Goal: Task Accomplishment & Management: Use online tool/utility

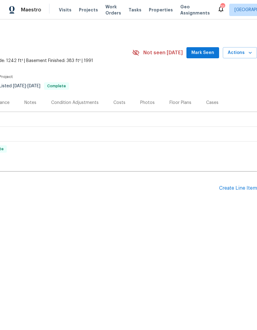
scroll to position [0, 91]
click at [228, 188] on div "Create Line Item" at bounding box center [238, 188] width 38 height 6
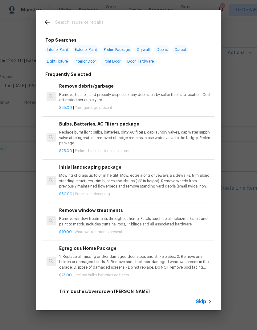
click at [75, 21] on input "text" at bounding box center [120, 22] width 131 height 9
type input "Panel"
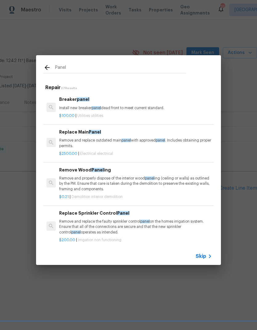
click at [70, 105] on div "Breaker panel Install new breaker panel dead front to meet current standard." at bounding box center [135, 103] width 153 height 15
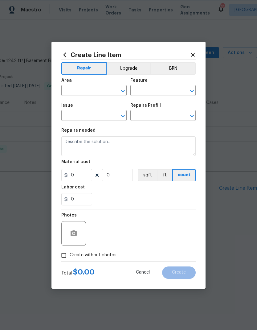
type input "Utilities"
type textarea "Install new breaker panel dead front to meet current standard."
type input "1"
type input "Breaker panel $100.00"
type input "100"
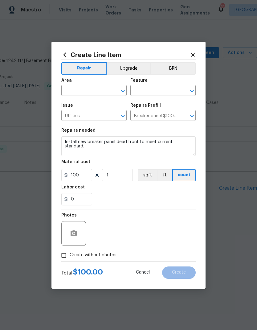
click at [72, 103] on div "Issue" at bounding box center [93, 107] width 65 height 8
click at [77, 90] on input "text" at bounding box center [85, 91] width 48 height 10
click at [76, 115] on li "Interior Overall" at bounding box center [93, 115] width 65 height 10
type input "Interior Overall"
click at [154, 91] on input "text" at bounding box center [154, 91] width 48 height 10
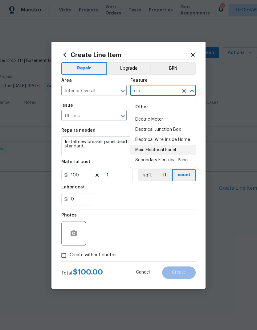
click at [145, 149] on li "Main Electrical Panel" at bounding box center [162, 150] width 65 height 10
type input "Main Electrical Panel"
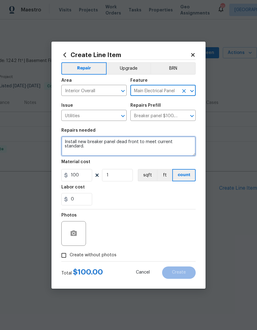
click at [71, 141] on textarea "Install new breaker panel dead front to meet current standard." at bounding box center [128, 146] width 134 height 20
click at [73, 142] on textarea "Install new breaker panel dead front to meet current standard." at bounding box center [128, 146] width 134 height 20
type textarea "Inspect the existing breaker for the HVAC. Repair or replace as needed."
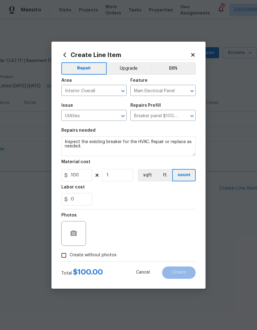
click at [110, 192] on div "Labor cost" at bounding box center [128, 189] width 134 height 8
click at [74, 235] on icon "button" at bounding box center [74, 233] width 6 height 6
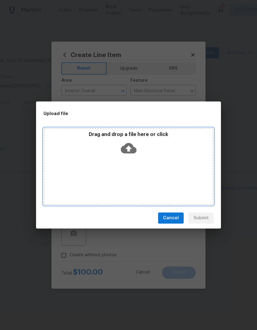
click at [130, 149] on icon at bounding box center [129, 148] width 16 height 16
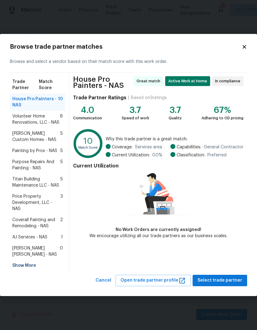
click at [16, 264] on div "Show More" at bounding box center [37, 265] width 55 height 11
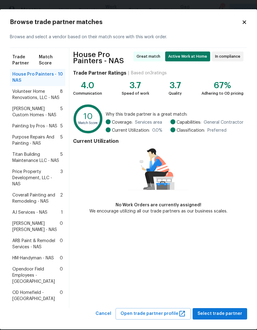
click at [26, 239] on span "ARB Paint & Remodel Services - NAS" at bounding box center [35, 244] width 47 height 12
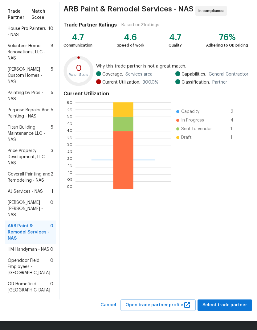
scroll to position [70, 0]
click at [217, 305] on span "Select trade partner" at bounding box center [224, 305] width 45 height 8
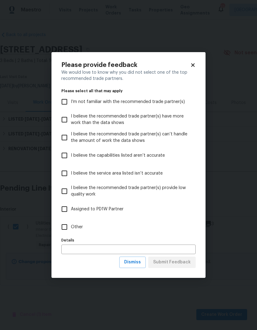
click at [63, 225] on input "Other" at bounding box center [64, 226] width 13 height 13
checkbox input "true"
click at [73, 248] on input "text" at bounding box center [128, 249] width 134 height 10
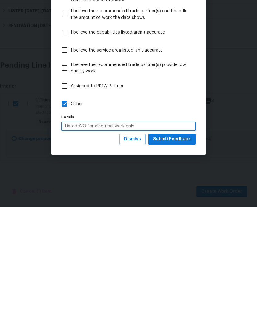
type input "Listed WO for electrical work only"
click at [172, 258] on span "Submit Feedback" at bounding box center [172, 262] width 38 height 8
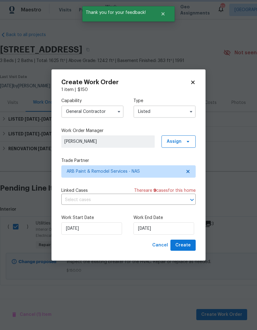
scroll to position [0, 0]
click at [153, 227] on input "8/11/2025" at bounding box center [163, 228] width 61 height 12
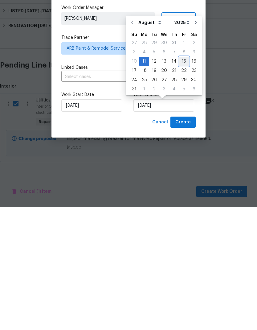
click at [179, 180] on div "15" at bounding box center [184, 184] width 10 height 9
type input "8/15/2025"
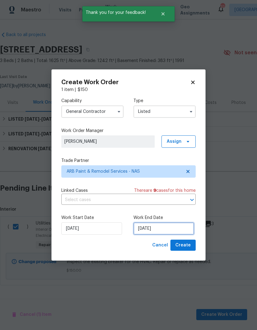
click at [175, 234] on input "8/15/2025" at bounding box center [163, 228] width 61 height 12
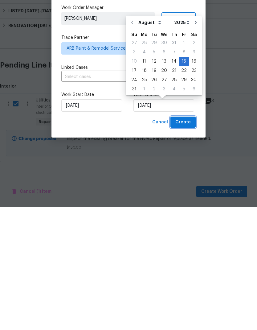
click at [180, 241] on span "Create" at bounding box center [182, 245] width 15 height 8
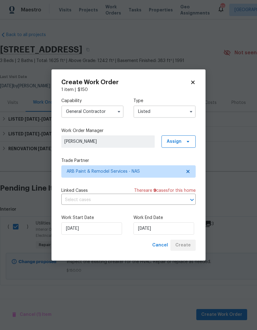
checkbox input "false"
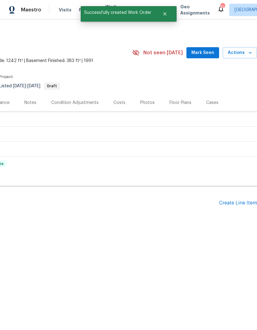
scroll to position [0, 91]
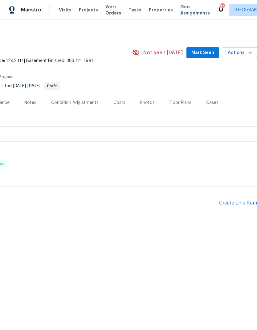
click at [105, 9] on span "Work Orders" at bounding box center [113, 10] width 16 height 12
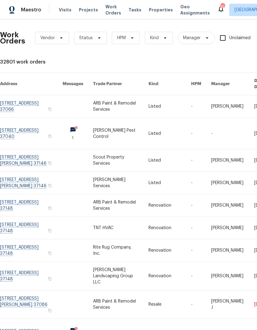
click at [114, 100] on link at bounding box center [120, 106] width 55 height 22
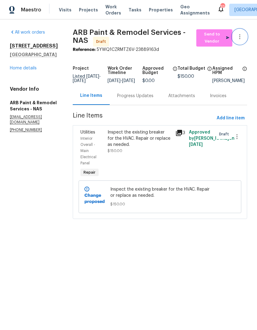
click at [242, 37] on icon "button" at bounding box center [239, 36] width 7 height 7
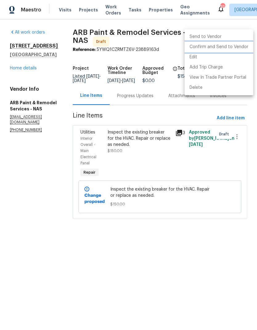
click at [235, 49] on li "Confirm and Send to Vendor" at bounding box center [219, 47] width 69 height 10
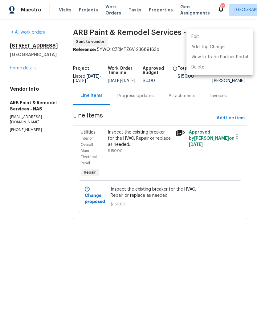
click at [35, 151] on div at bounding box center [128, 165] width 257 height 330
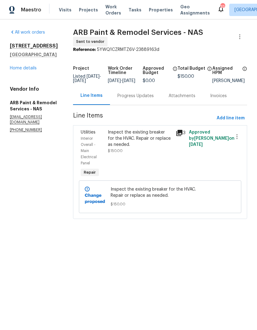
click at [129, 99] on div "Progress Updates" at bounding box center [135, 96] width 36 height 6
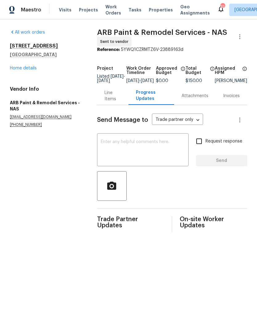
click at [116, 144] on textarea at bounding box center [143, 151] width 84 height 22
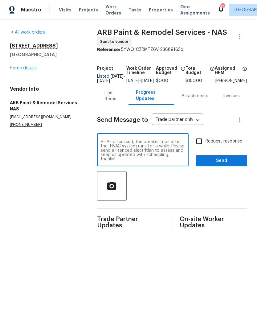
click at [111, 154] on textarea "Hi! As discussed, the breaker trips after the HVAC system runs for a while. Ple…" at bounding box center [143, 151] width 84 height 22
click at [136, 153] on textarea "Hi! As discussed, the breaker trips after the HVAC system runs for a while. Ple…" at bounding box center [143, 151] width 84 height 22
type textarea "Hi! As discussed, the breaker trips after the HVAC system runs for a while. Ple…"
click at [220, 165] on span "Send" at bounding box center [221, 161] width 41 height 8
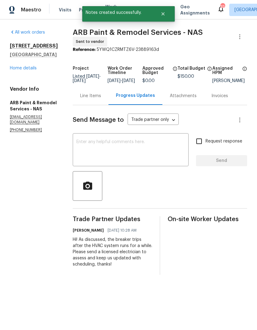
click at [80, 97] on div "Line Items" at bounding box center [90, 96] width 21 height 6
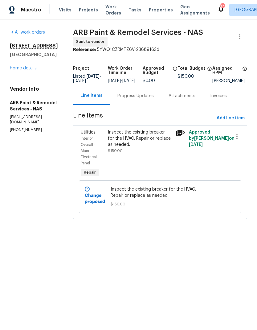
click at [133, 140] on div "Inspect the existing breaker for the HVAC. Repair or replace as needed." at bounding box center [140, 138] width 64 height 18
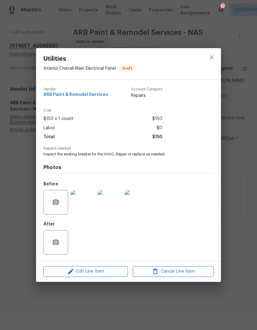
click at [80, 199] on img at bounding box center [83, 202] width 25 height 25
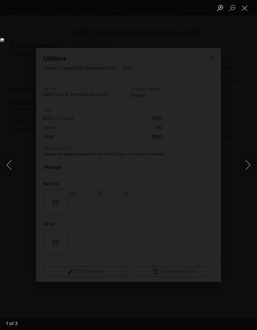
click at [198, 177] on img "Lightbox" at bounding box center [99, 165] width 198 height 254
click at [246, 169] on button "Next image" at bounding box center [248, 165] width 18 height 25
click at [247, 166] on button "Next image" at bounding box center [248, 165] width 18 height 25
click at [245, 168] on button "Next image" at bounding box center [248, 165] width 18 height 25
click at [241, 8] on button "Close lightbox" at bounding box center [245, 7] width 12 height 11
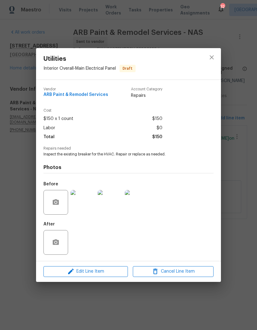
click at [113, 207] on img at bounding box center [110, 202] width 25 height 25
